Goal: Navigation & Orientation: Find specific page/section

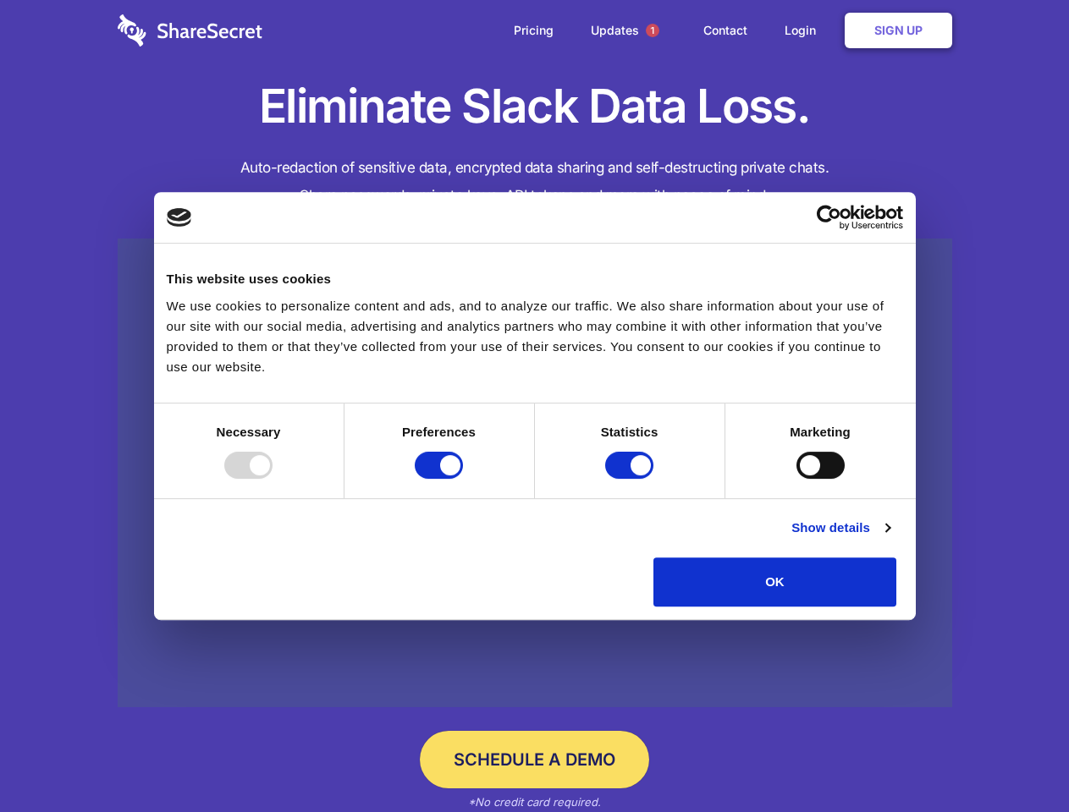
click at [272, 479] on div at bounding box center [248, 465] width 48 height 27
click at [463, 479] on input "Preferences" at bounding box center [439, 465] width 48 height 27
checkbox input "false"
click at [631, 479] on input "Statistics" at bounding box center [629, 465] width 48 height 27
checkbox input "false"
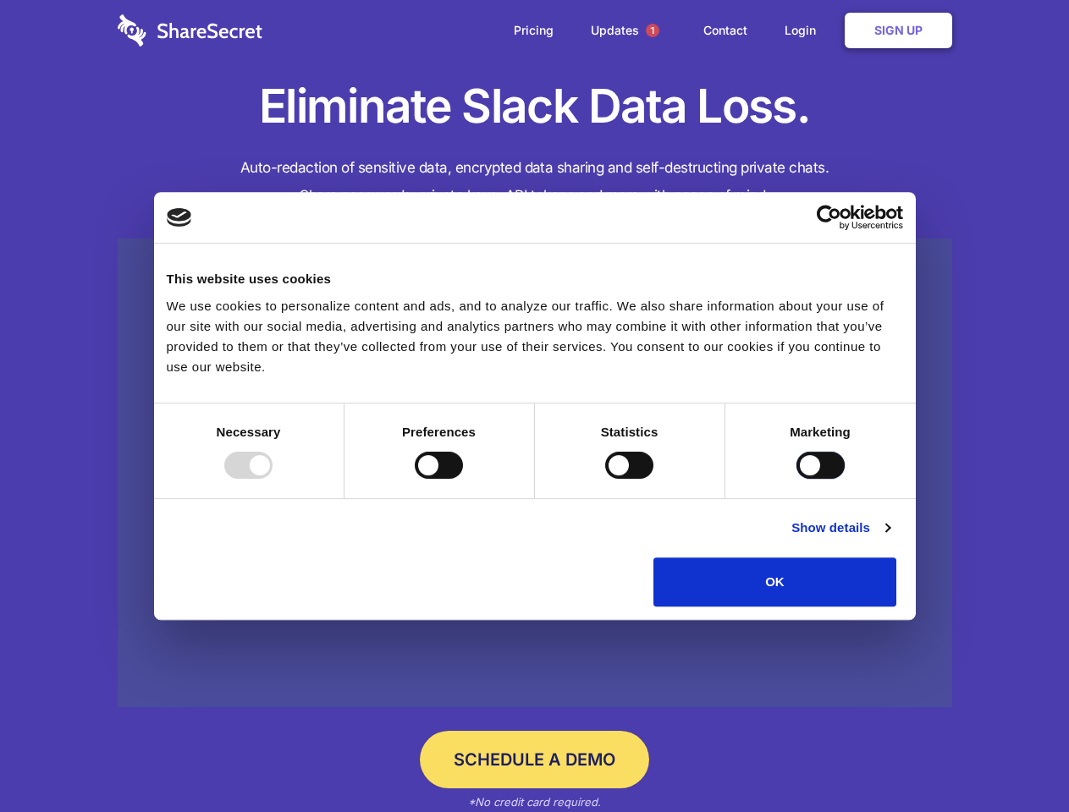
click at [796, 479] on input "Marketing" at bounding box center [820, 465] width 48 height 27
checkbox input "true"
click at [889, 538] on link "Show details" at bounding box center [840, 528] width 98 height 20
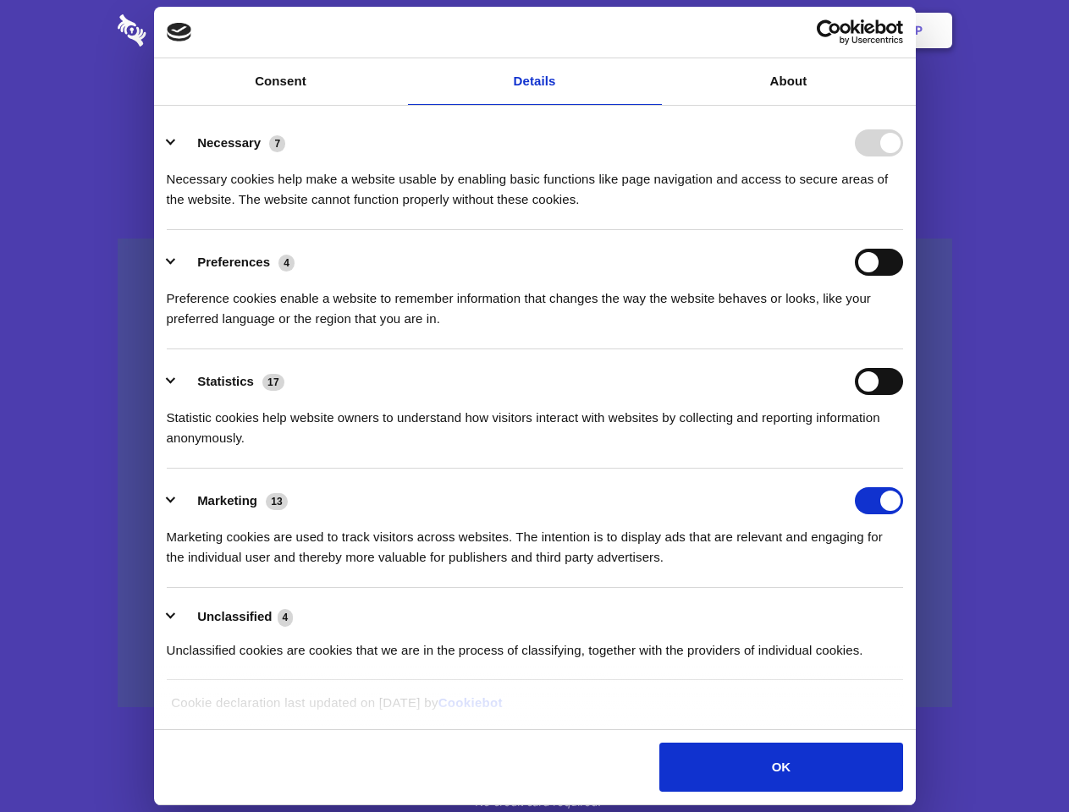
click at [903, 230] on li "Necessary 7 Necessary cookies help make a website usable by enabling basic func…" at bounding box center [535, 170] width 736 height 119
click at [651, 30] on span "1" at bounding box center [653, 31] width 14 height 14
